Goal: Go to known website: Go to known website

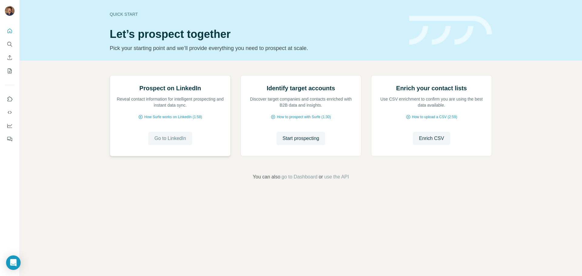
click at [169, 142] on span "Go to LinkedIn" at bounding box center [170, 138] width 32 height 7
